Goal: Obtain resource: Obtain resource

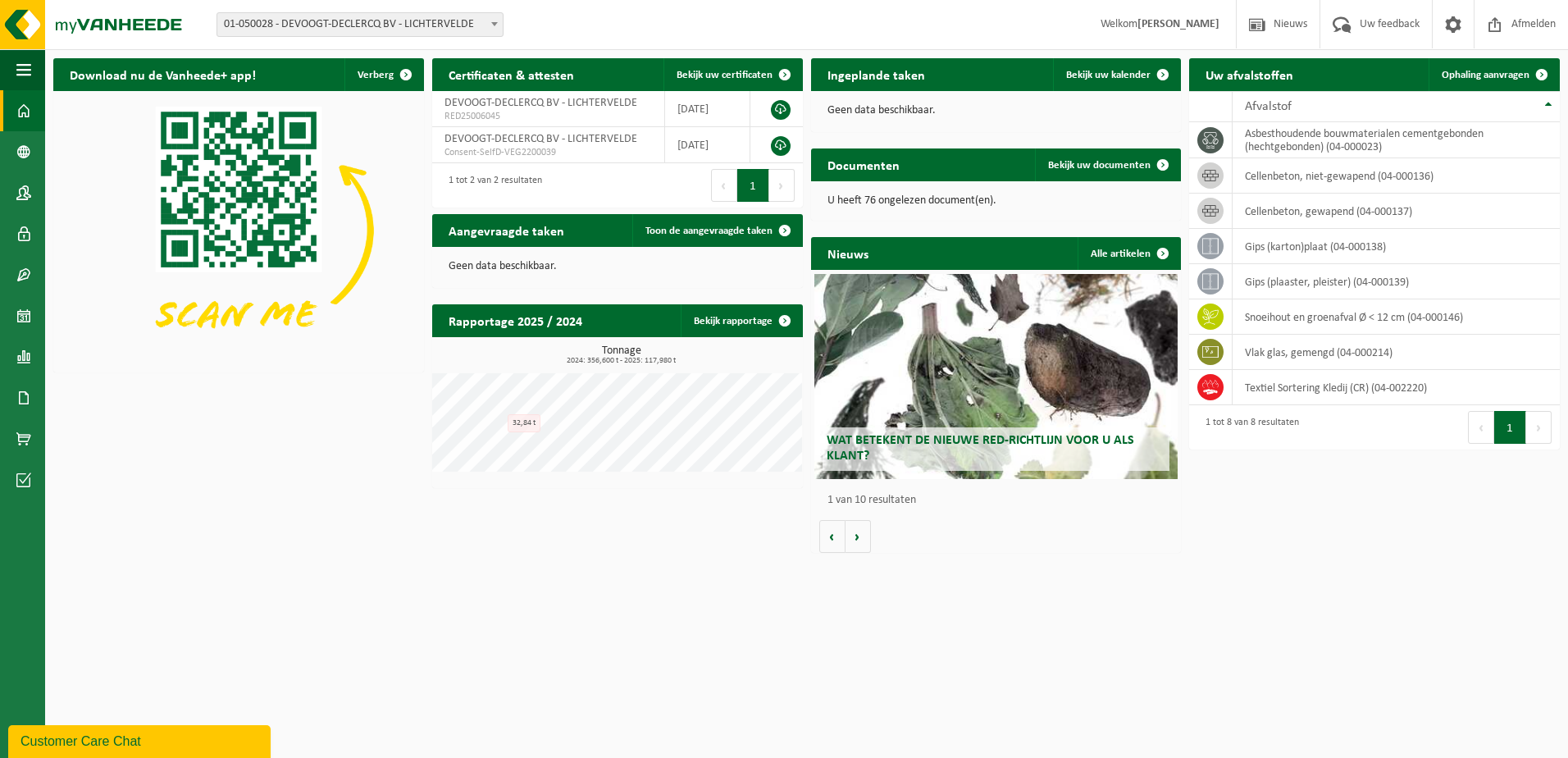
click at [50, 395] on div "Download nu de Vanheede+ app! Verberg Certificaten & attesten Bekijk uw certifi…" at bounding box center [806, 306] width 1514 height 511
click at [40, 399] on link "Documenten" at bounding box center [23, 398] width 45 height 41
click at [114, 433] on span "Documenten" at bounding box center [126, 433] width 61 height 31
click at [37, 392] on link "Documenten" at bounding box center [23, 398] width 45 height 41
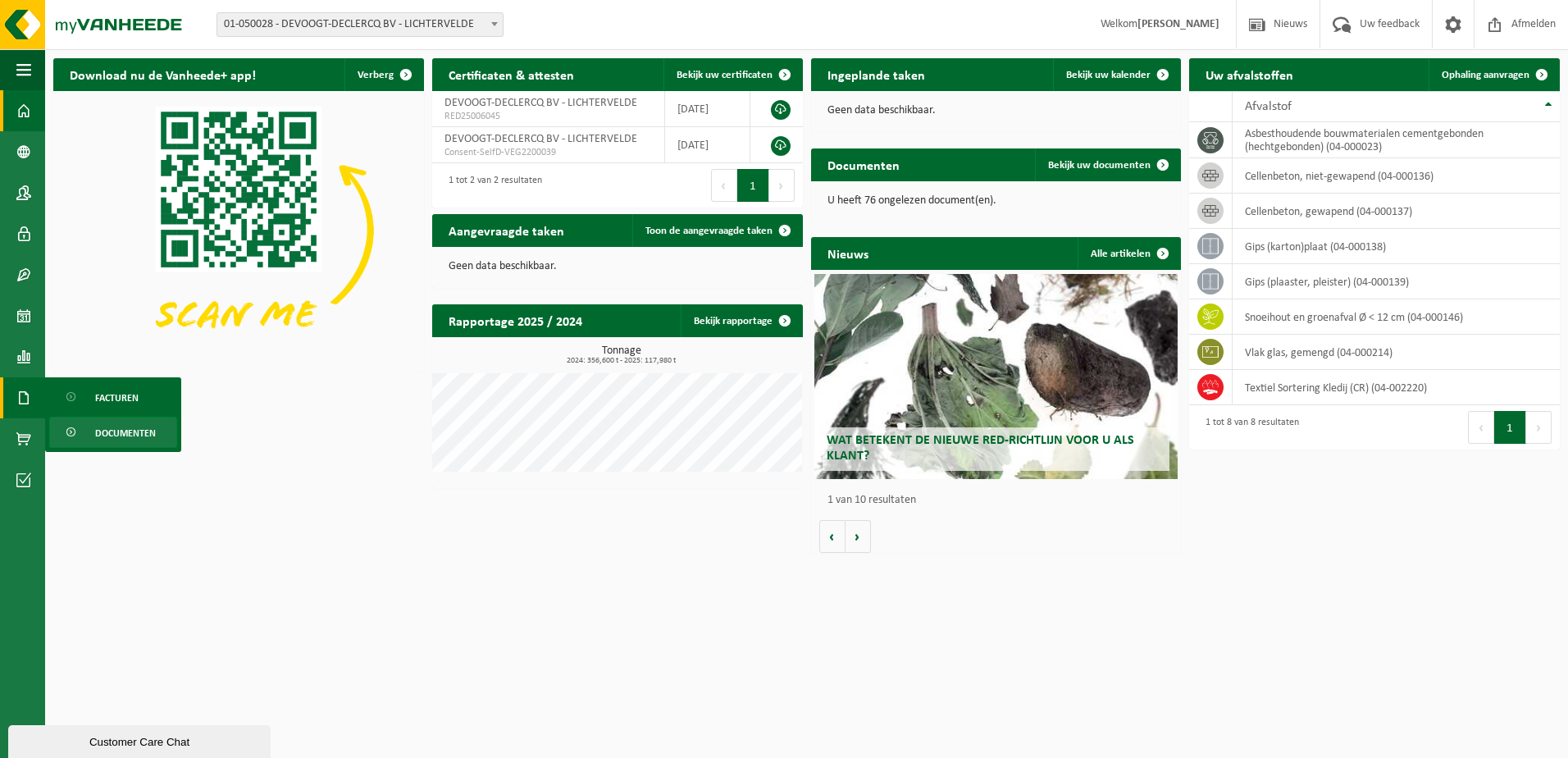
click at [128, 432] on span "Documenten" at bounding box center [126, 433] width 61 height 31
